Goal: Information Seeking & Learning: Learn about a topic

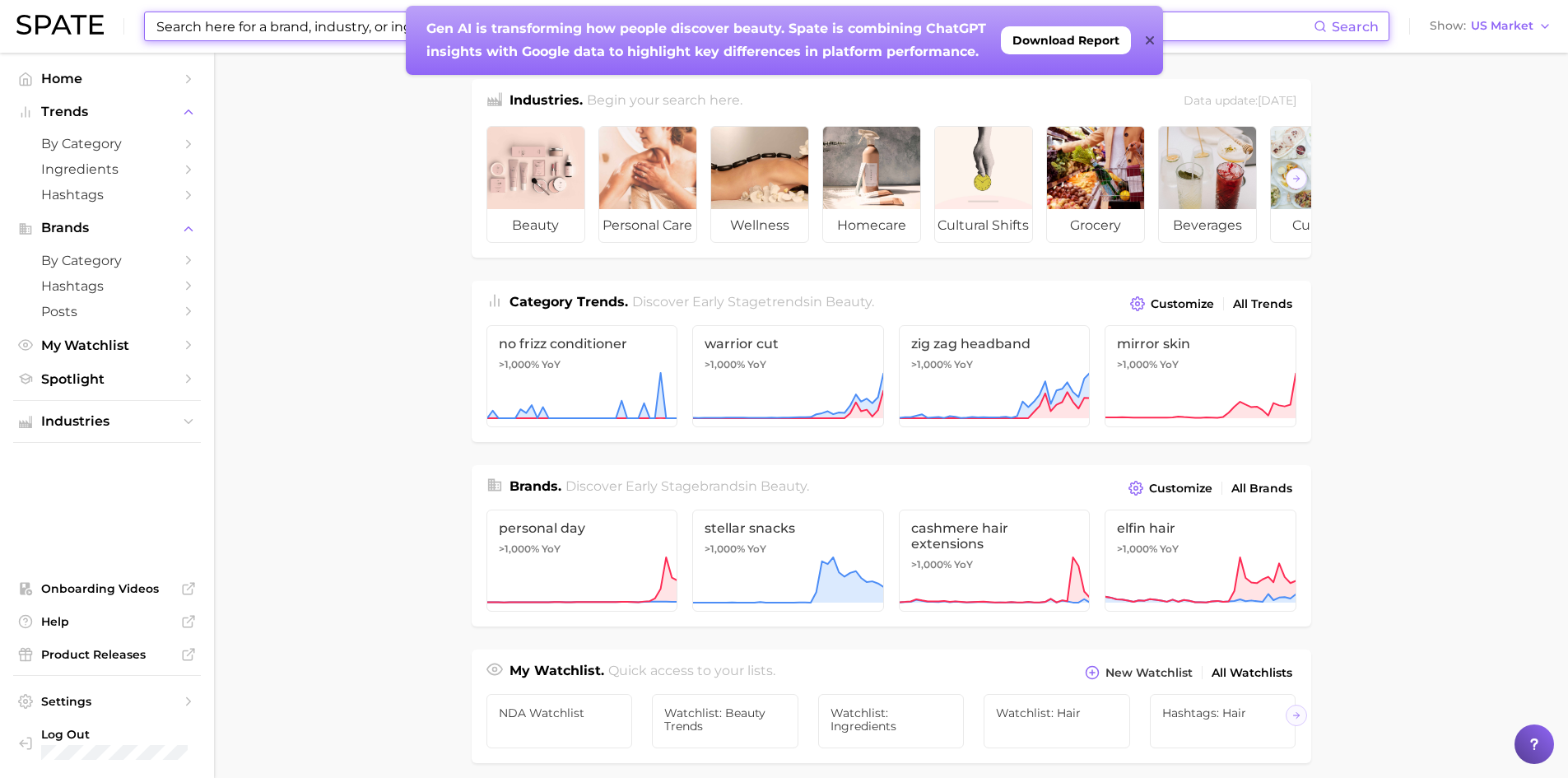
click at [210, 32] on input at bounding box center [734, 26] width 1159 height 28
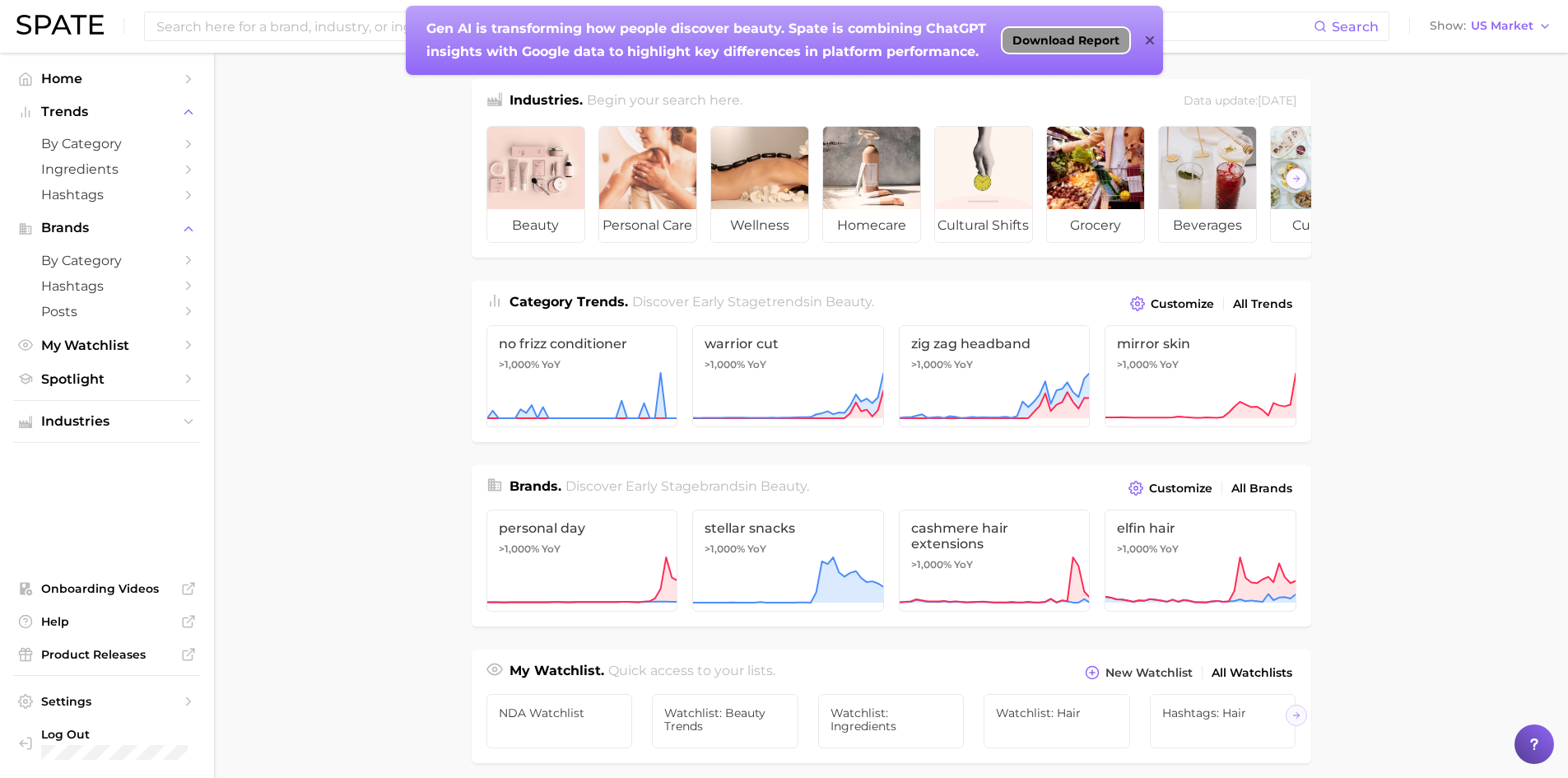
click at [1100, 41] on span "Download Report" at bounding box center [1065, 40] width 107 height 13
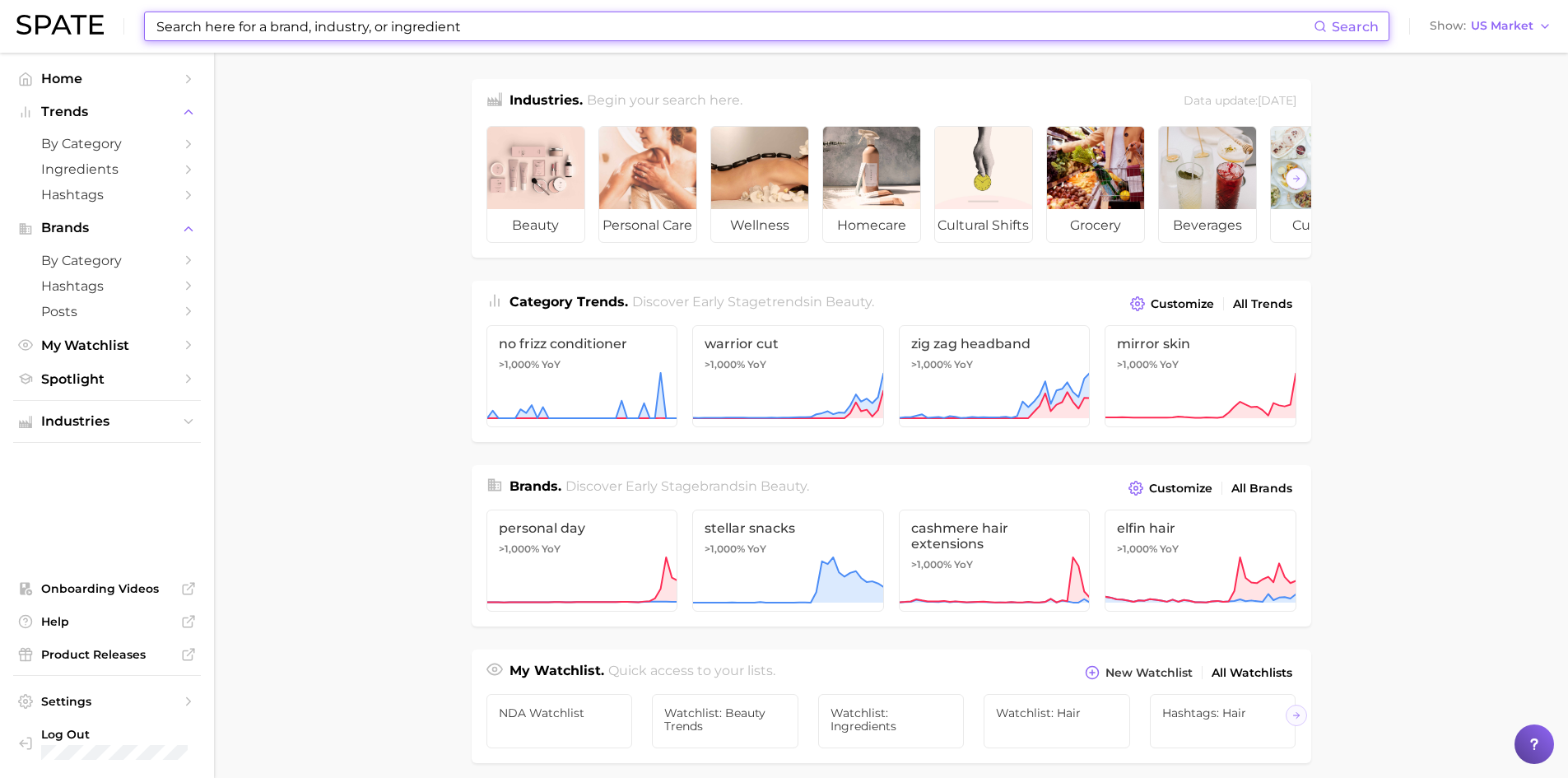
click at [291, 35] on input at bounding box center [734, 26] width 1159 height 28
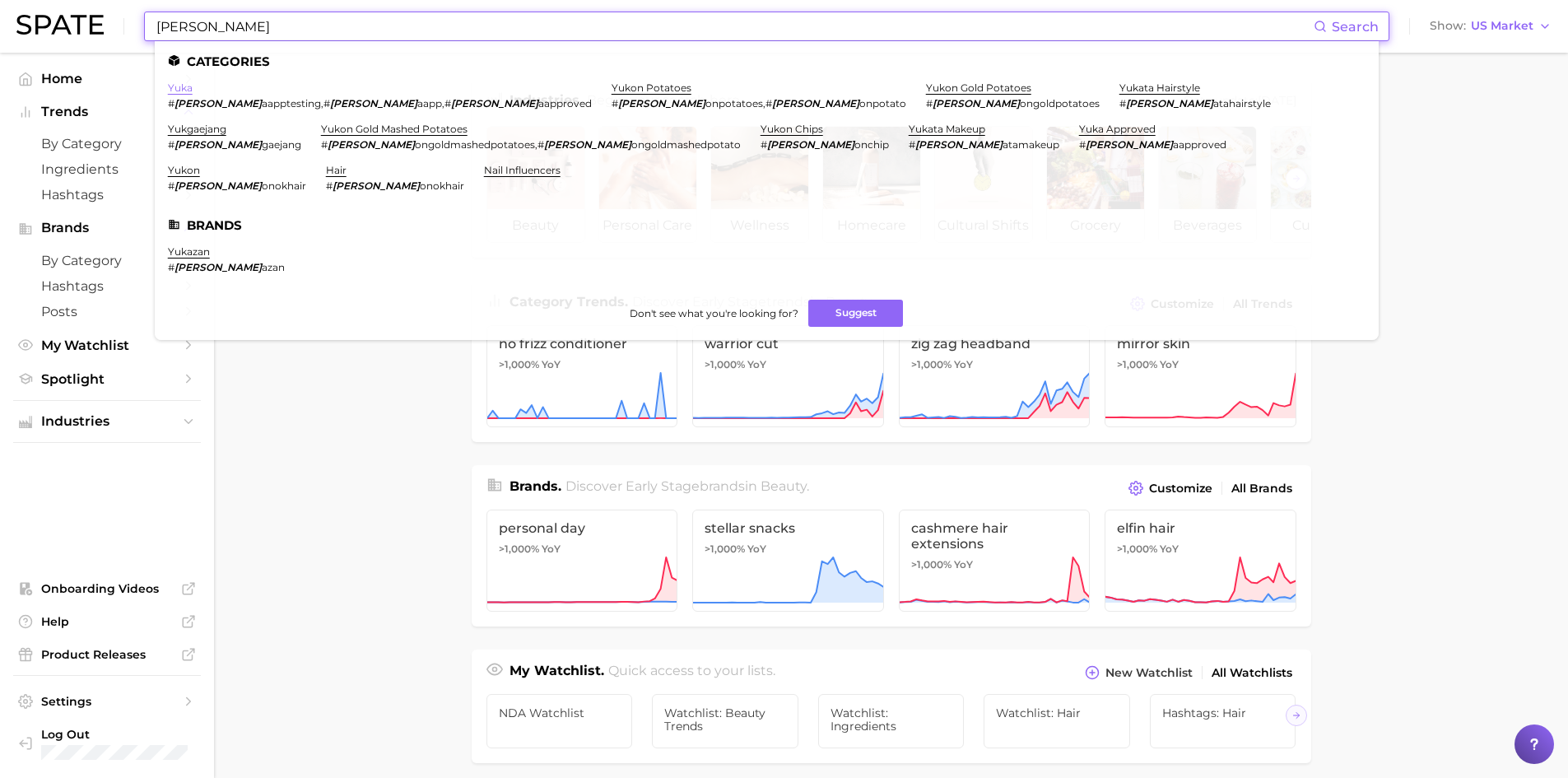
type input "[PERSON_NAME]"
click at [178, 90] on link "yuka" at bounding box center [180, 87] width 25 height 12
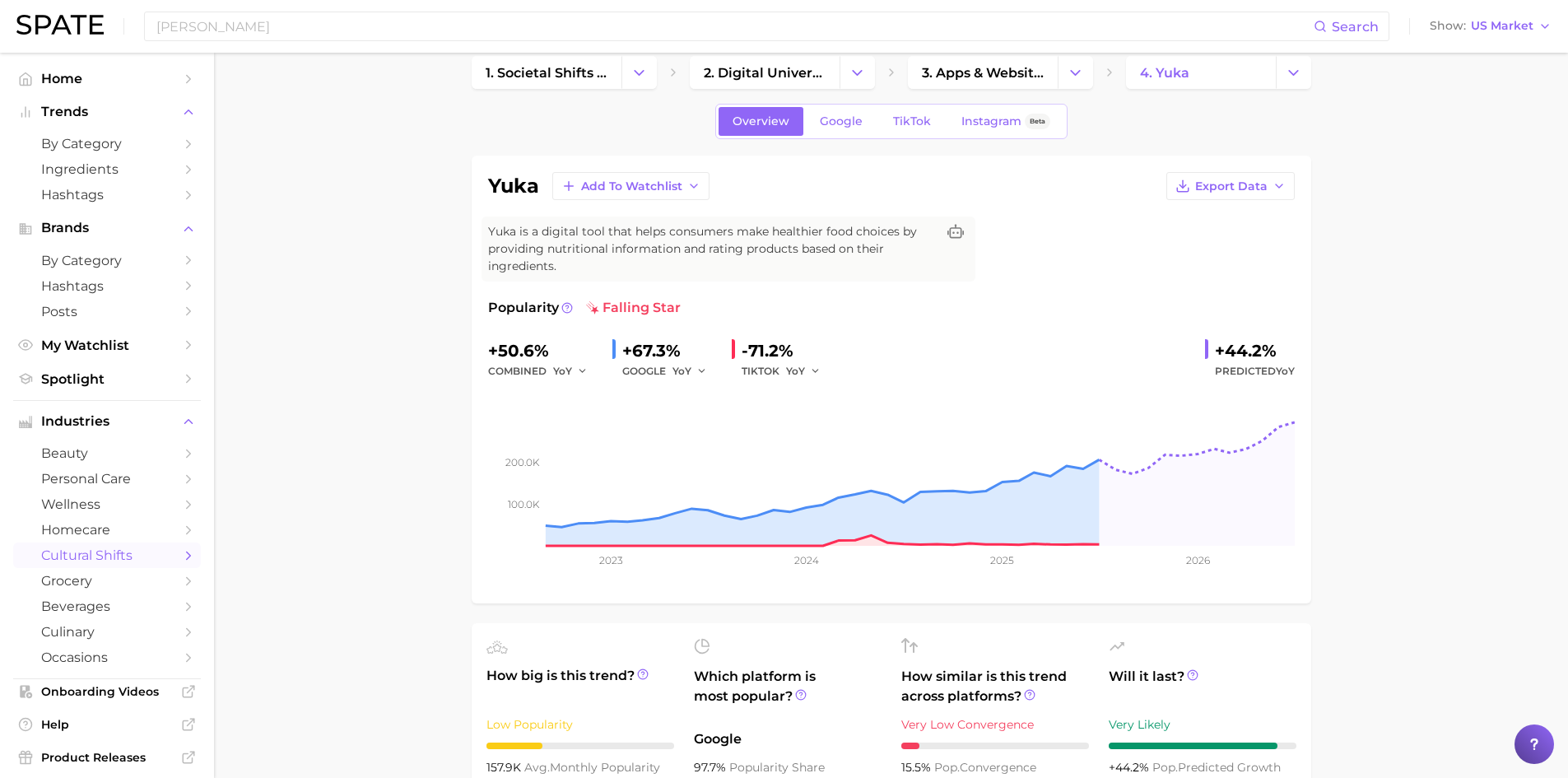
scroll to position [82, 0]
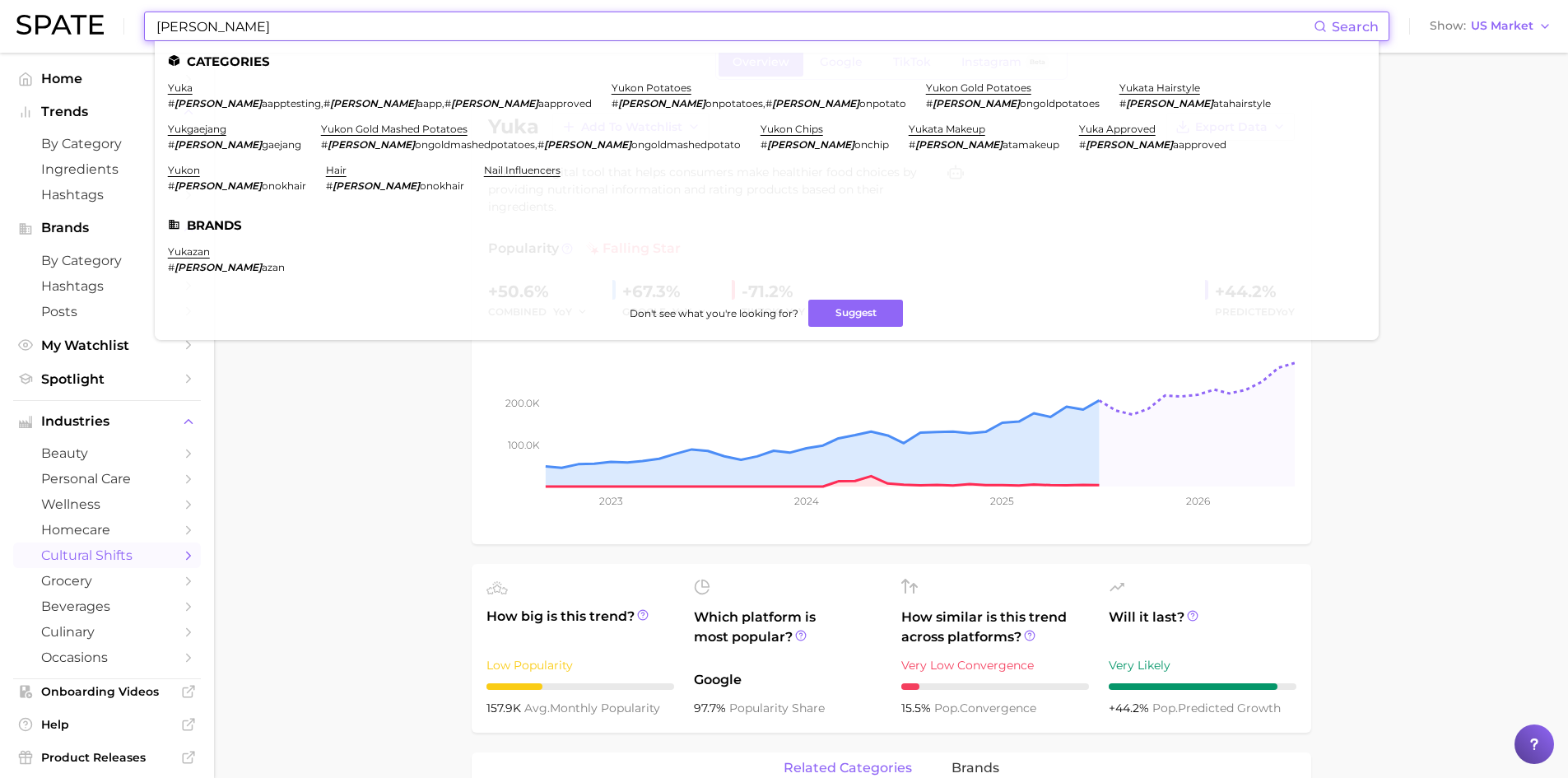
click at [188, 27] on input "[PERSON_NAME]" at bounding box center [734, 26] width 1159 height 28
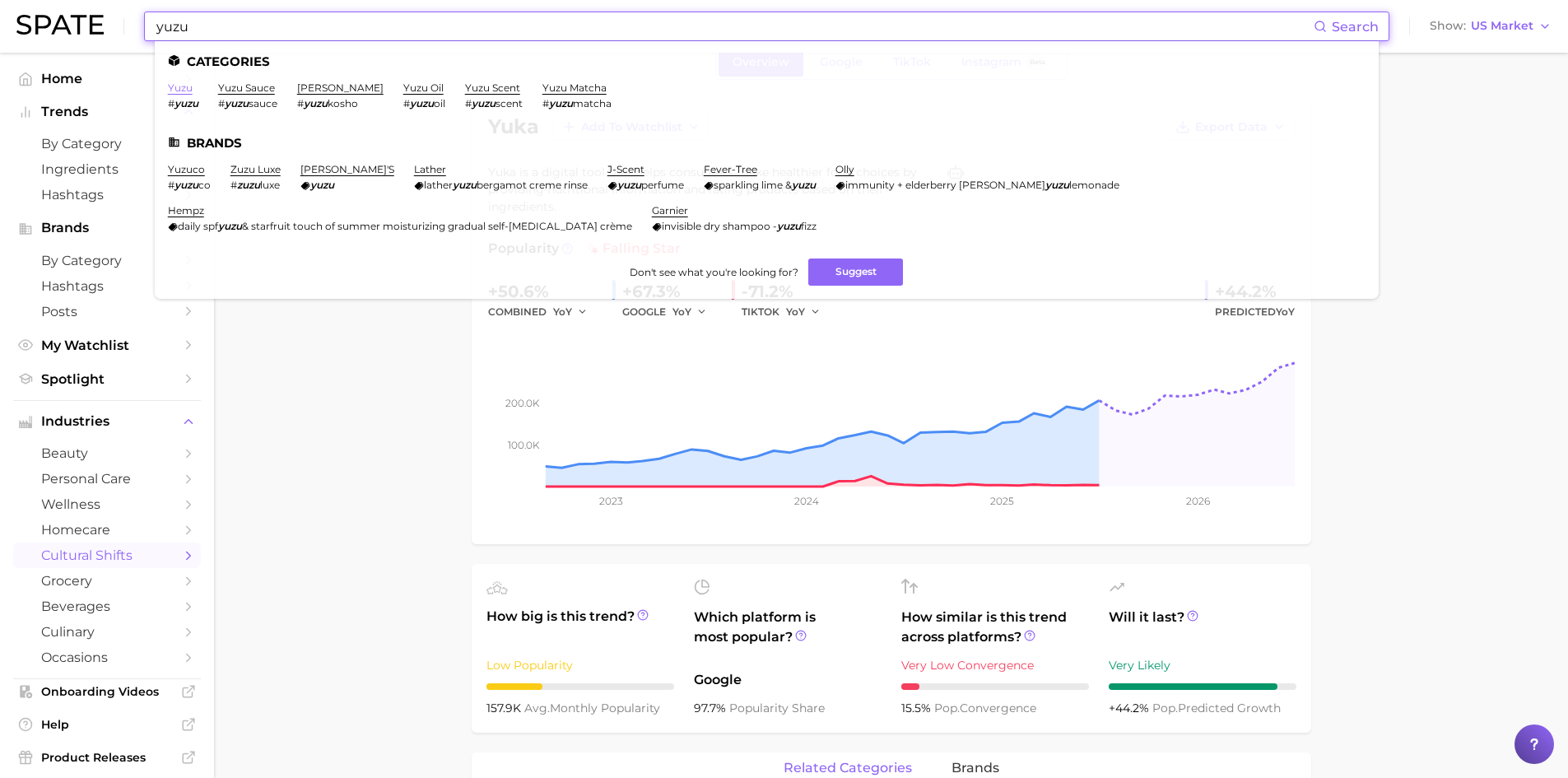
type input "yuzu"
click at [178, 91] on link "yuzu" at bounding box center [180, 87] width 25 height 12
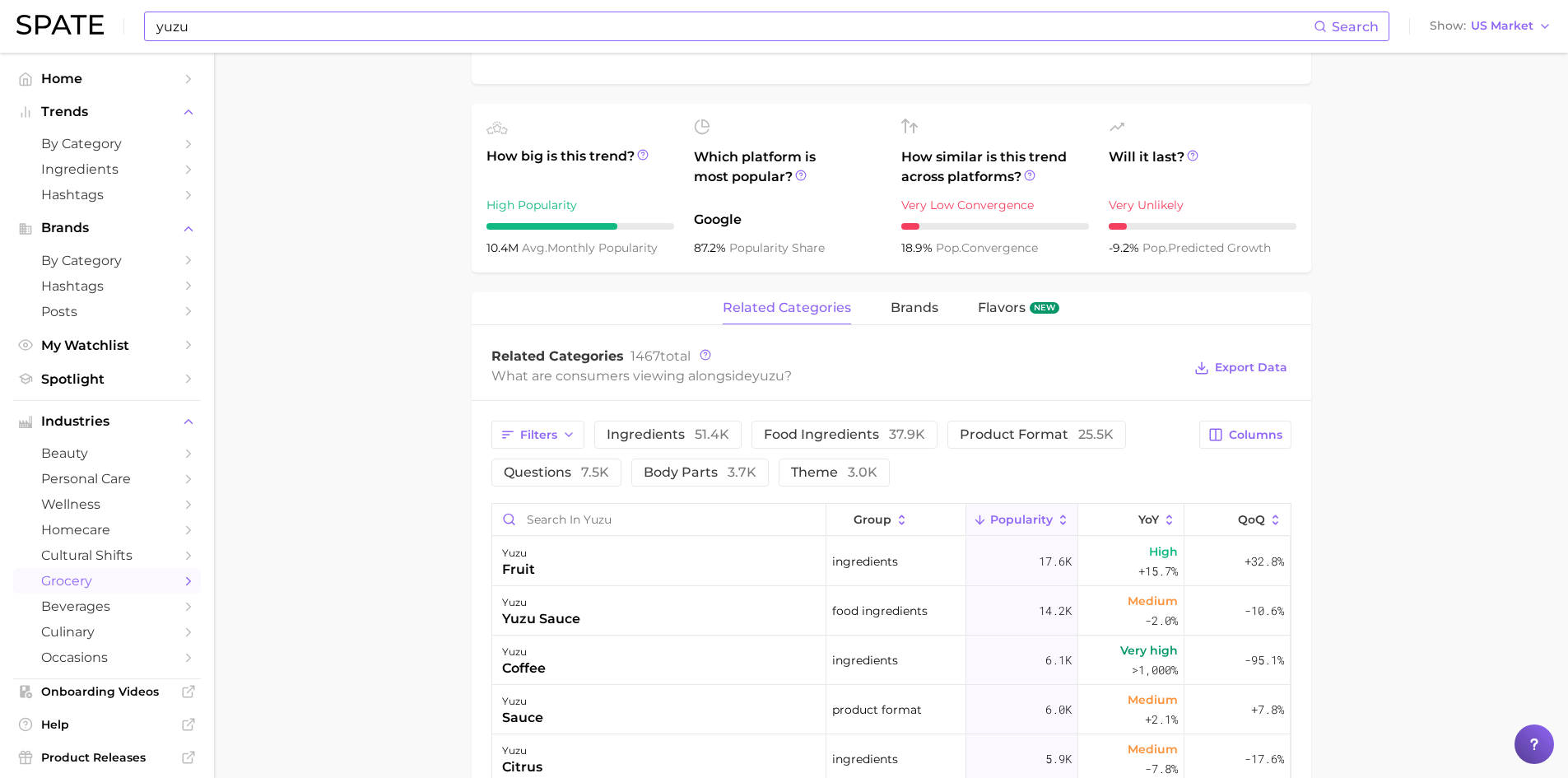
scroll to position [659, 0]
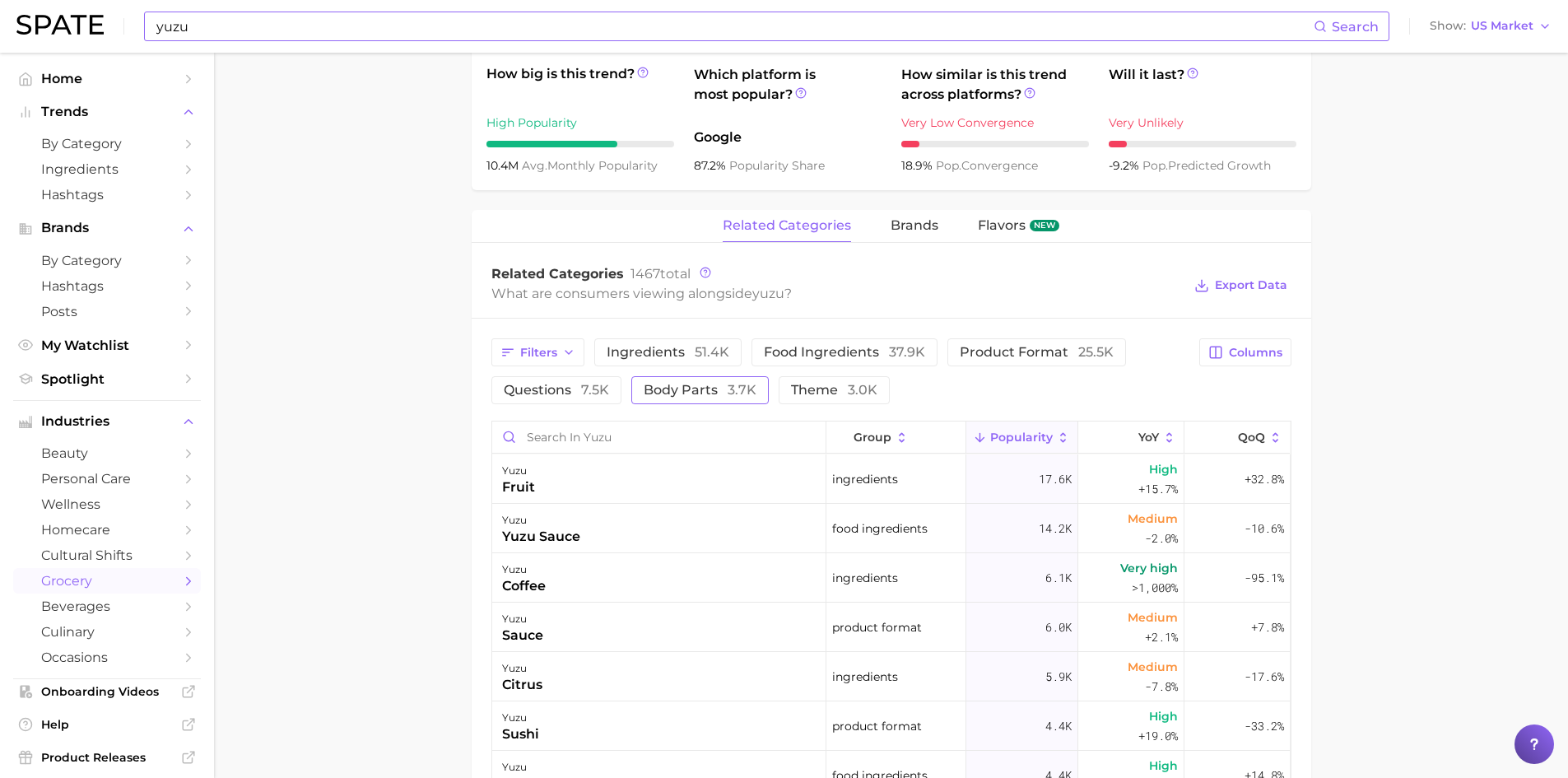
click at [649, 383] on span "body parts 3.7k" at bounding box center [701, 389] width 113 height 13
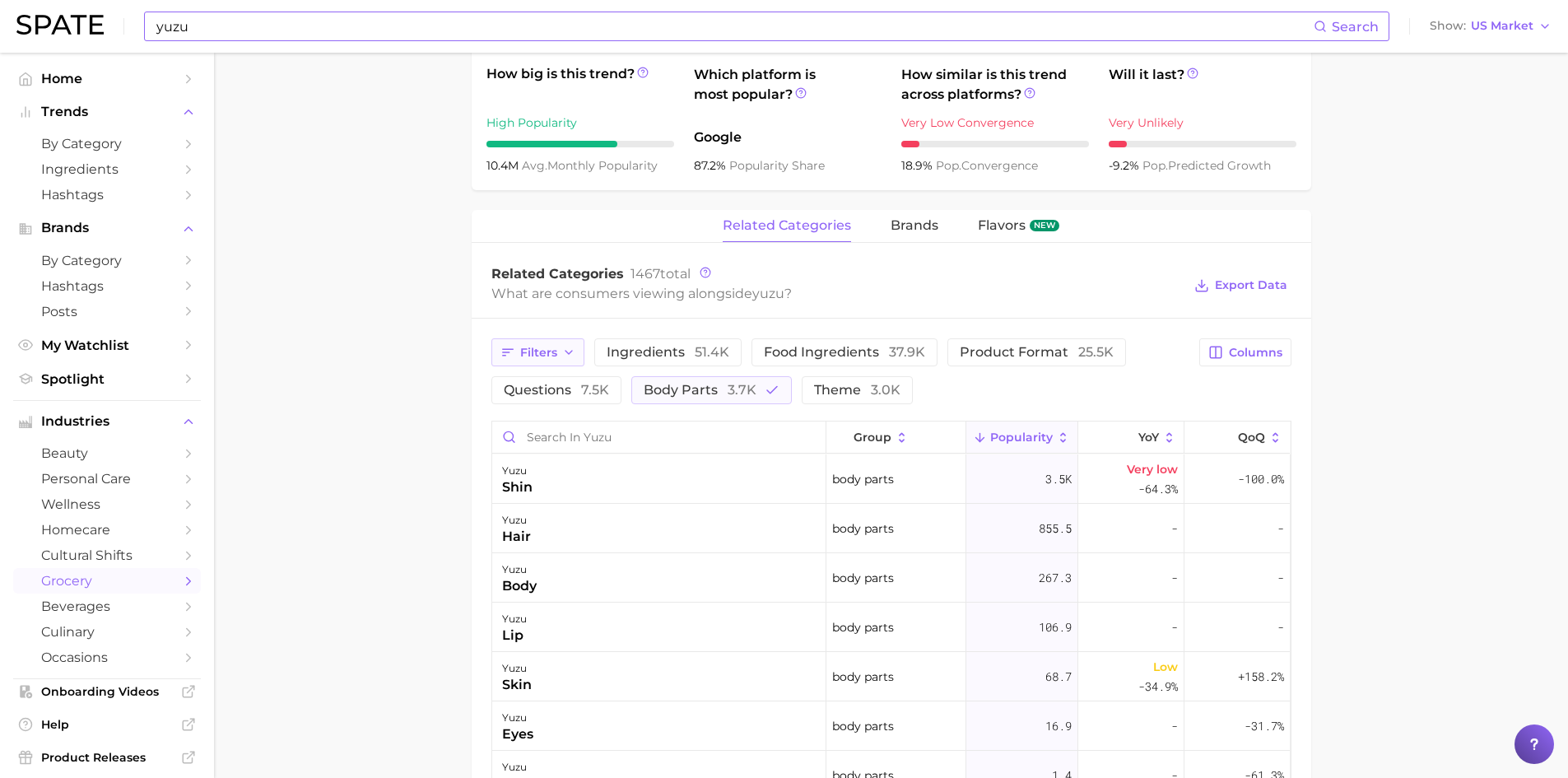
click at [572, 345] on icon "button" at bounding box center [568, 351] width 13 height 13
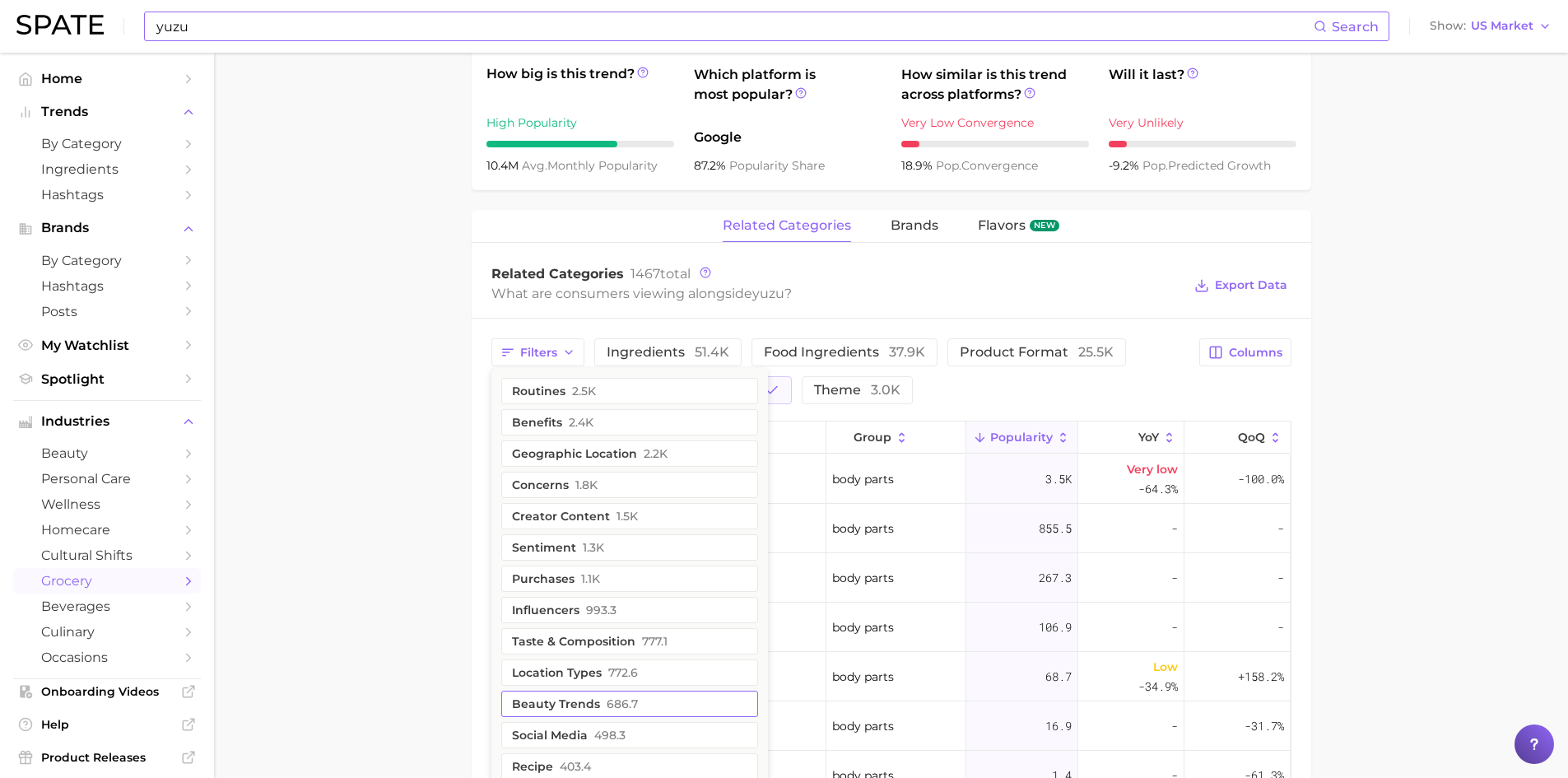
click at [596, 691] on button "beauty trends 686.7" at bounding box center [630, 704] width 257 height 26
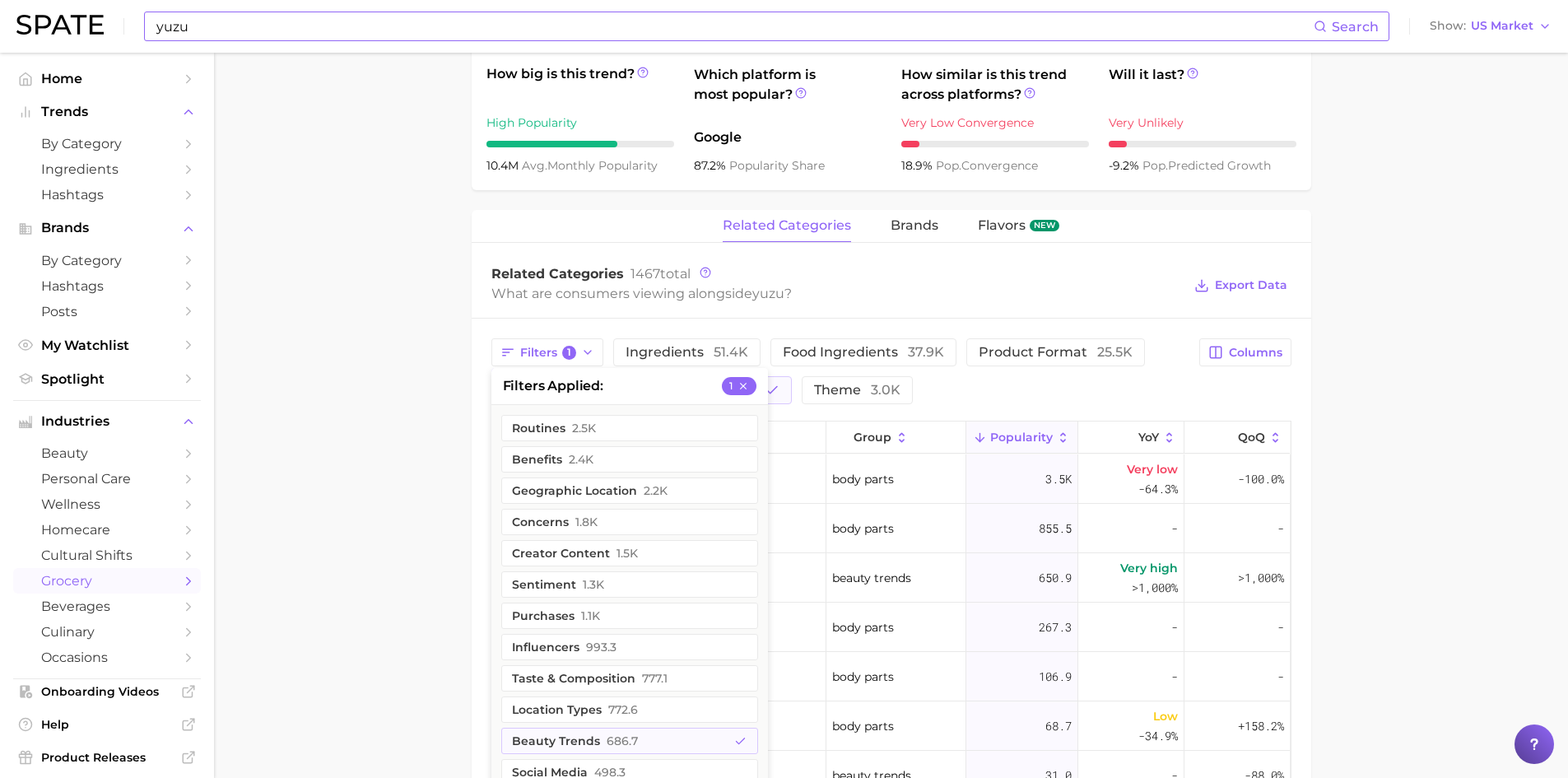
scroll to position [741, 0]
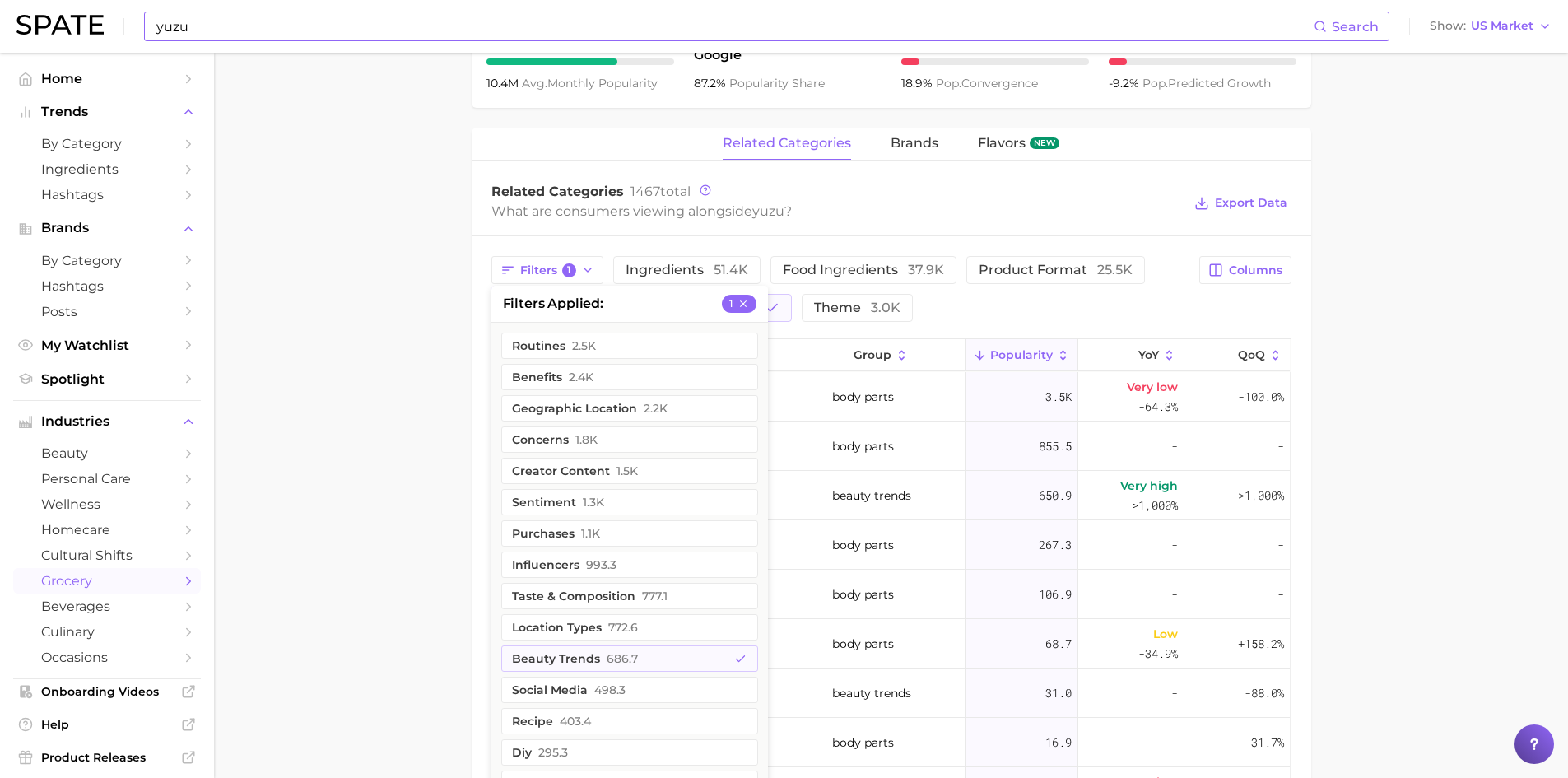
click at [457, 307] on main "1. fresh & perishable foods 2. fruits 3. exotic fruits 4. yuzu Overview Google …" at bounding box center [890, 265] width 1354 height 1906
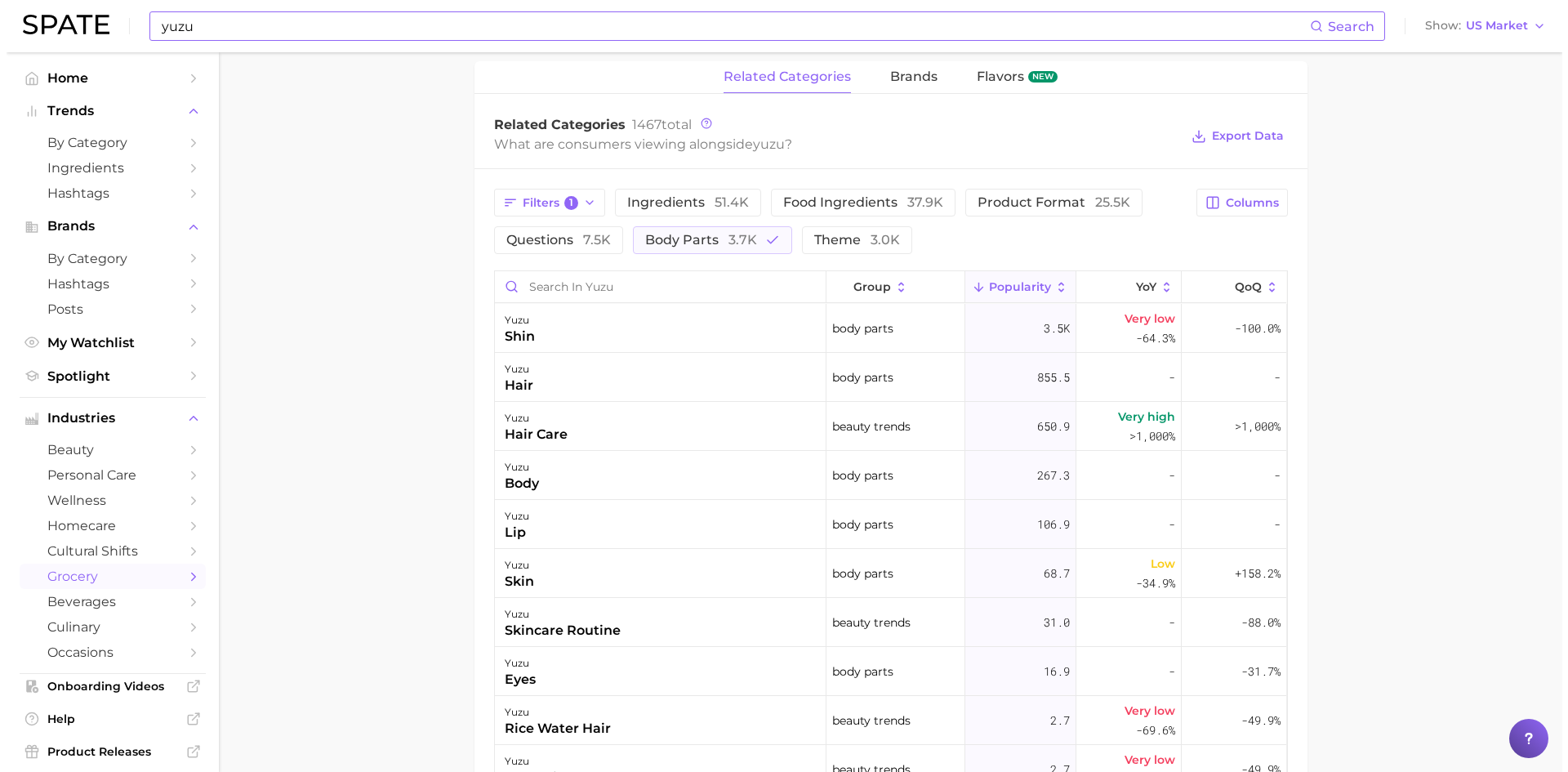
scroll to position [817, 0]
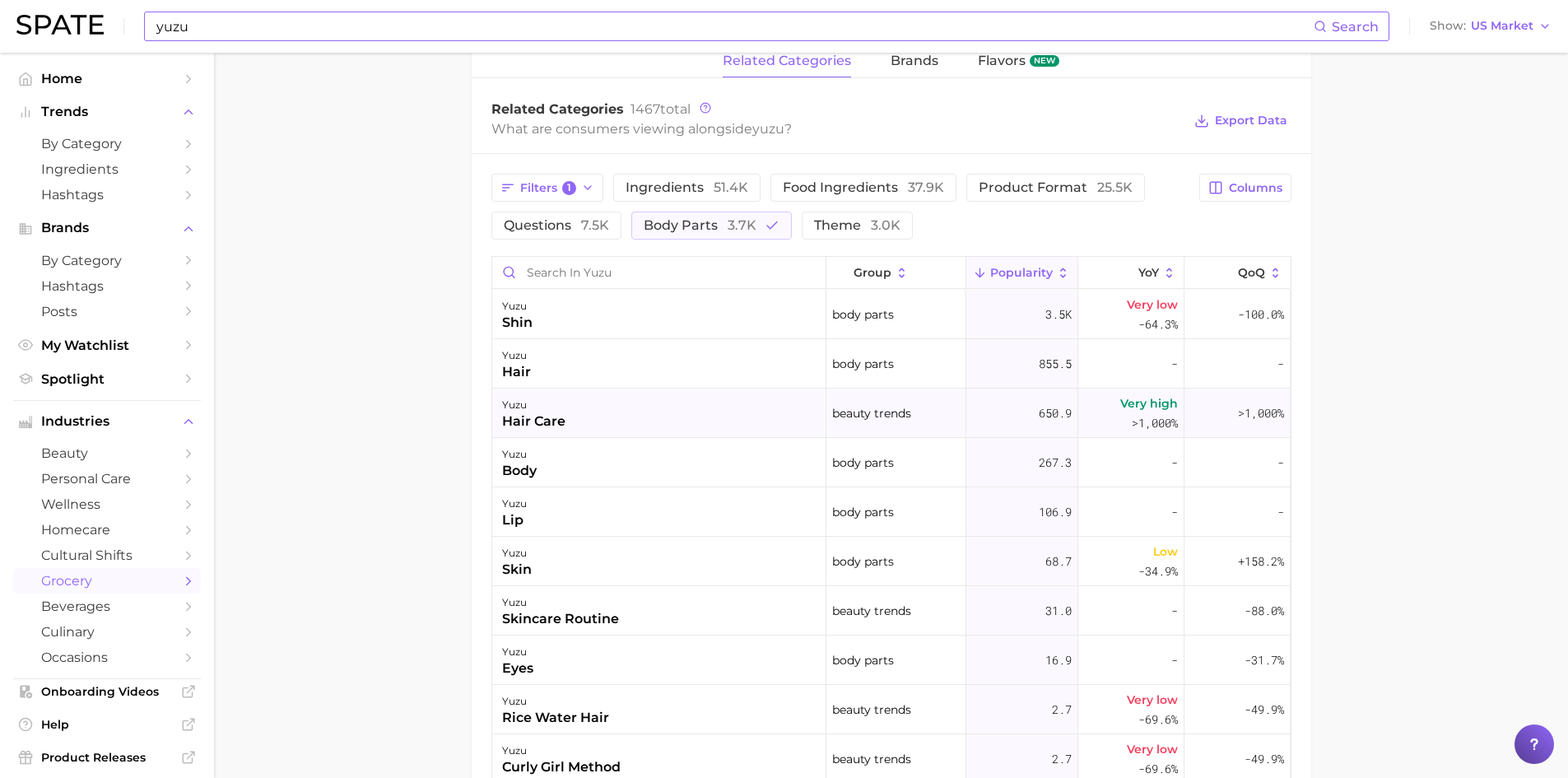
click at [549, 412] on div "hair care" at bounding box center [534, 421] width 64 height 19
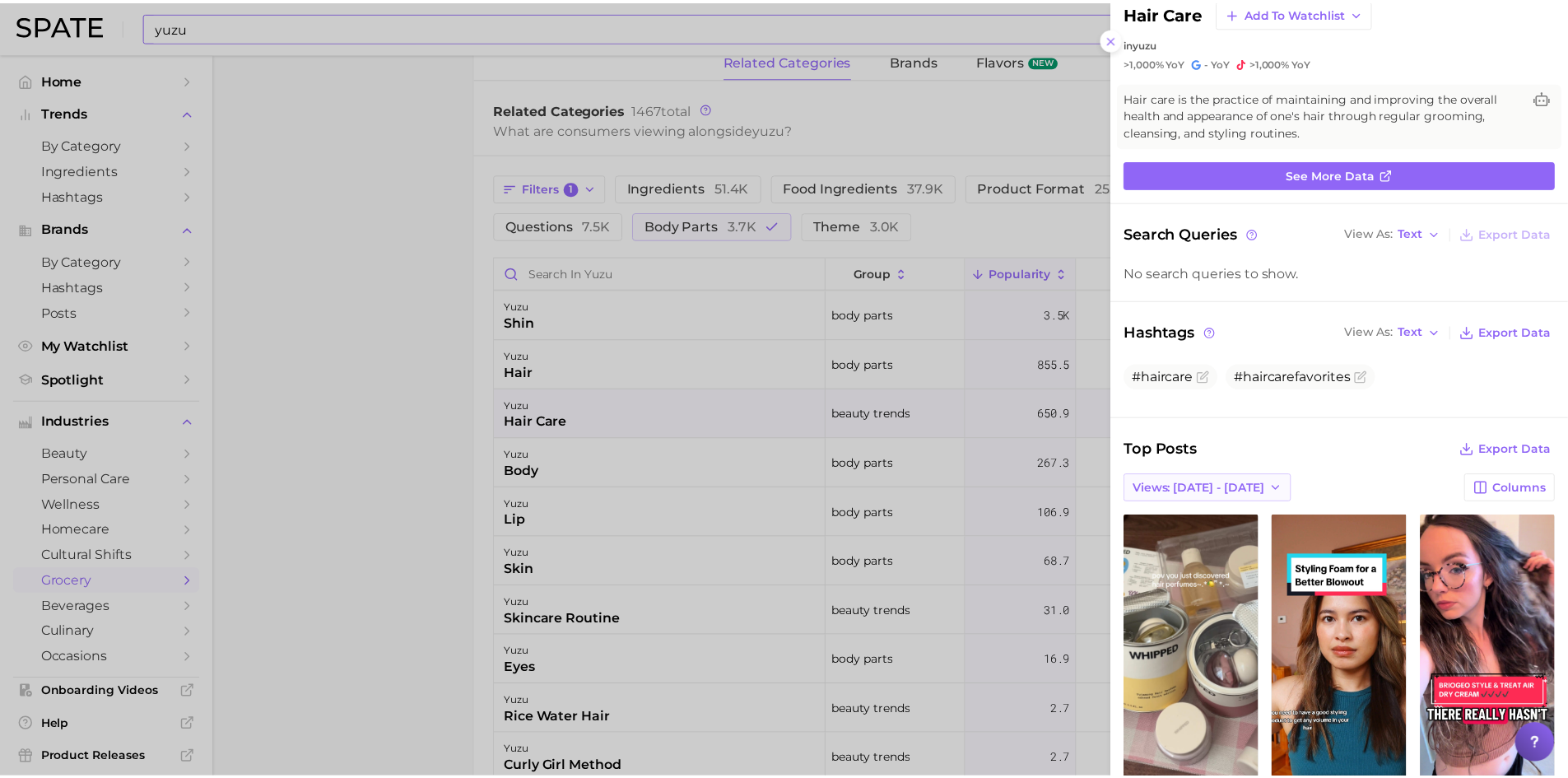
scroll to position [0, 0]
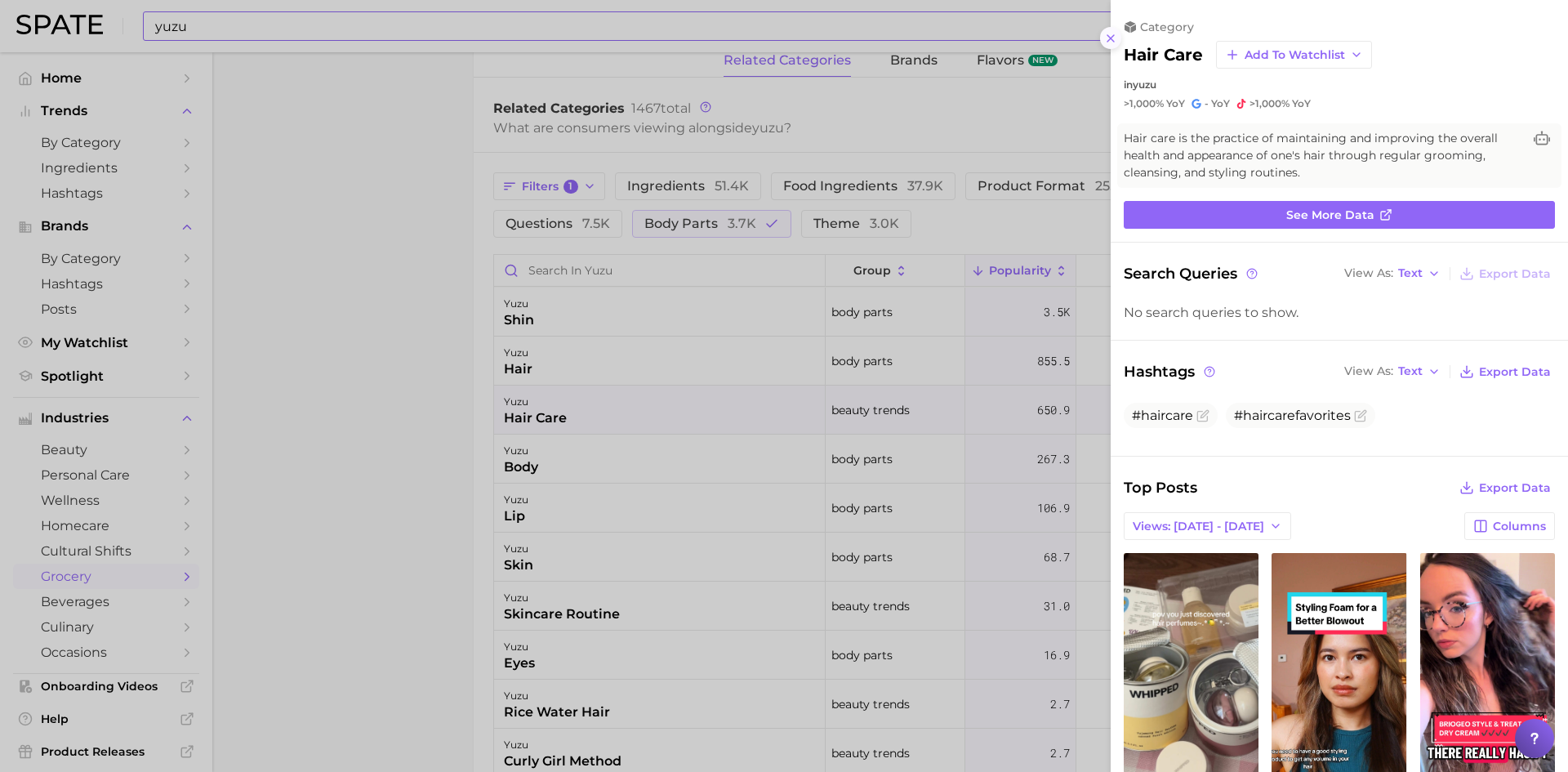
click at [1111, 41] on icon at bounding box center [1110, 38] width 13 height 13
